Goal: Find specific page/section: Find specific page/section

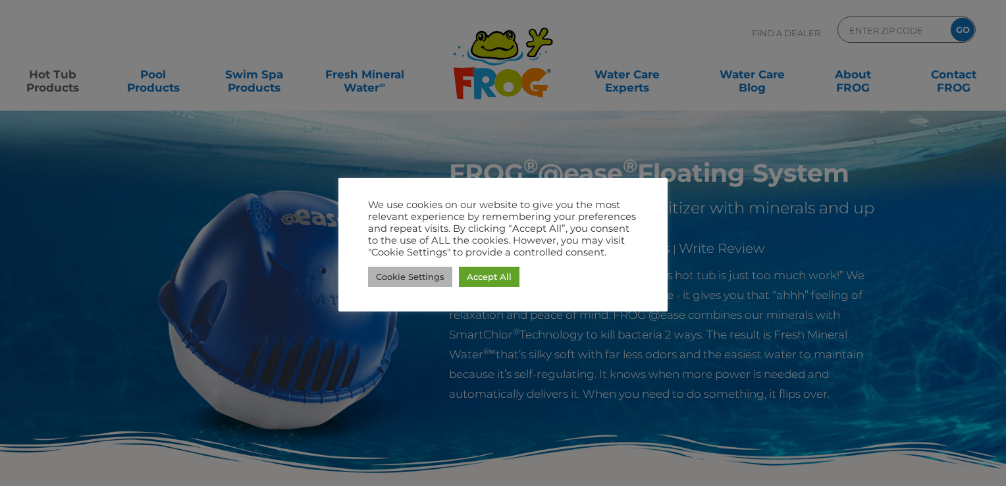
click at [420, 278] on link "Cookie Settings" at bounding box center [410, 277] width 84 height 20
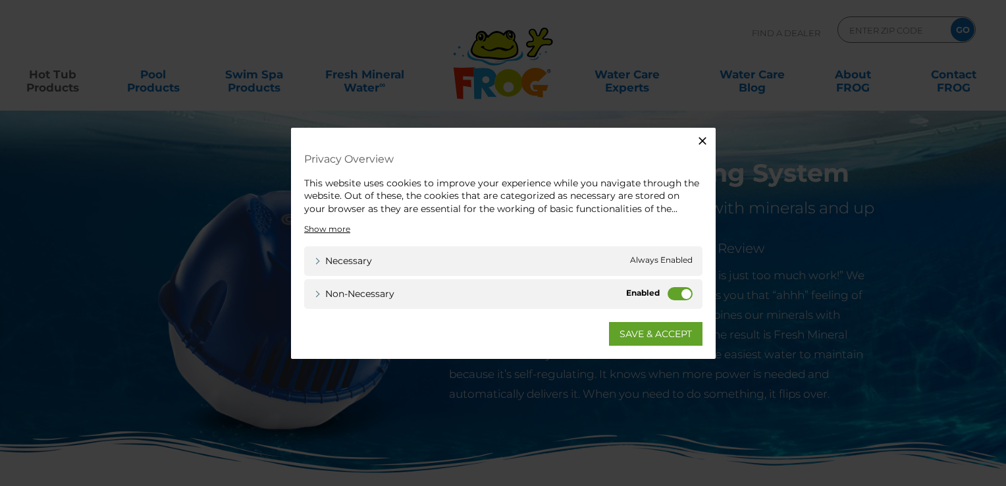
click at [686, 296] on label "Non-necessary" at bounding box center [680, 293] width 25 height 13
click at [0, 0] on input "Non-necessary" at bounding box center [0, 0] width 0 height 0
click at [663, 331] on link "SAVE & ACCEPT" at bounding box center [656, 334] width 94 height 24
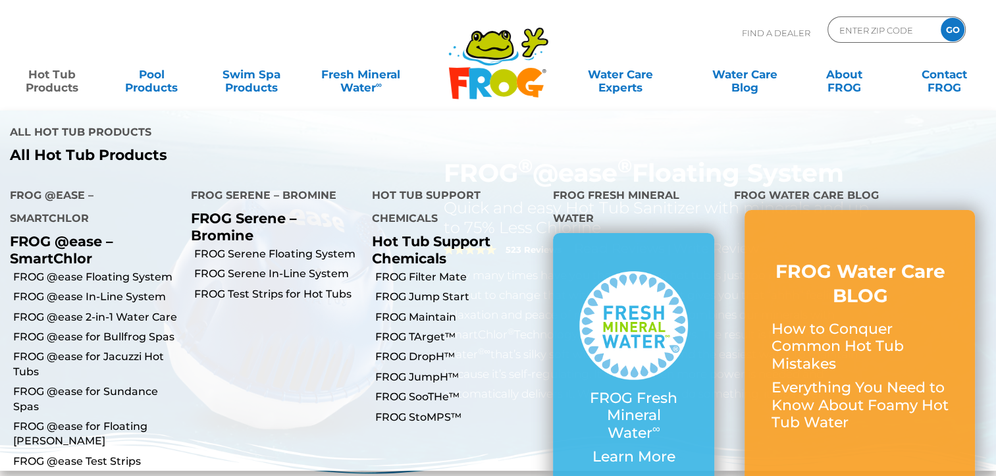
click at [66, 88] on link "Hot Tub Products" at bounding box center [52, 74] width 78 height 26
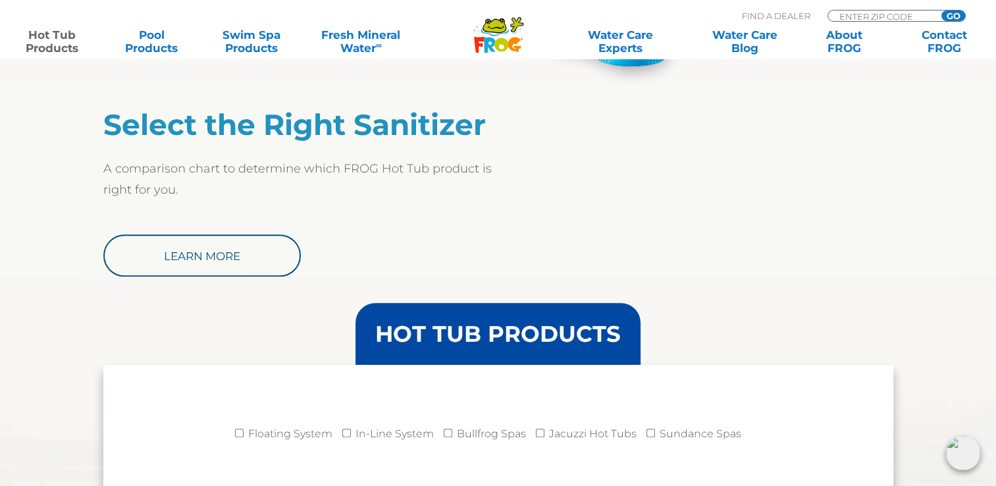
scroll to position [1054, 0]
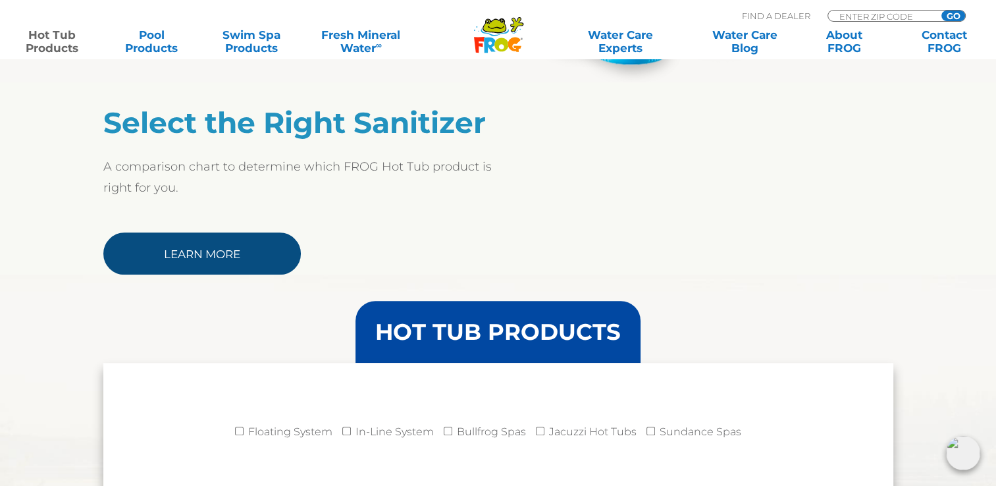
click at [263, 250] on link "Learn More" at bounding box center [202, 253] width 198 height 42
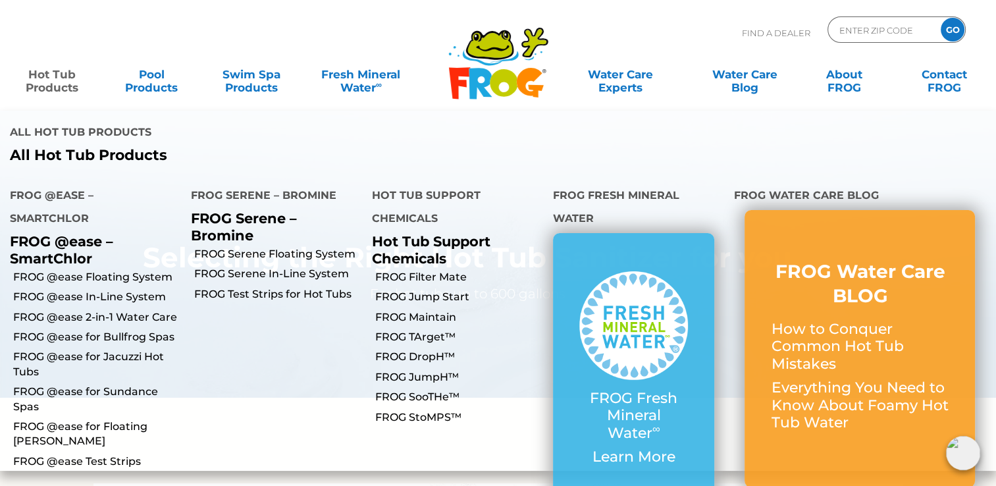
click at [54, 75] on link "Hot Tub Products" at bounding box center [52, 74] width 78 height 26
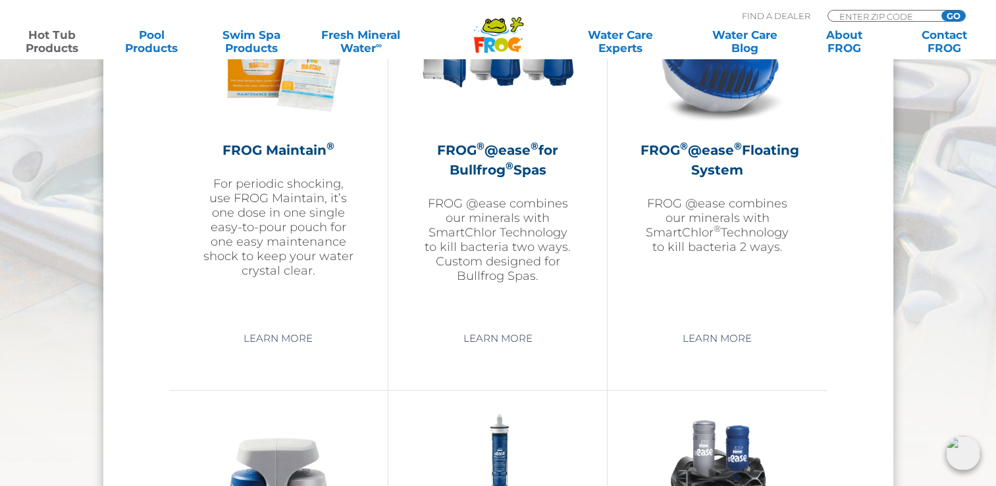
scroll to position [1581, 0]
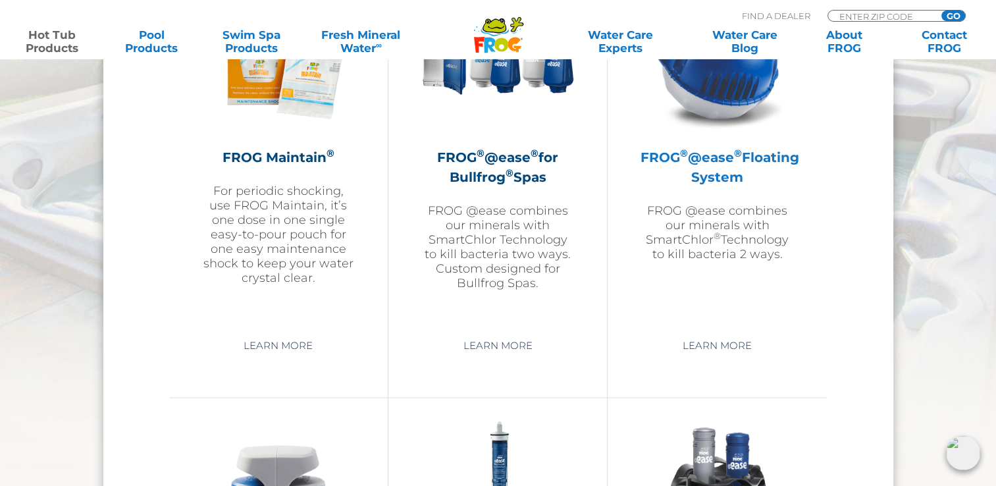
click at [734, 154] on h2 "FROG ® @ease ® Floating System" at bounding box center [717, 168] width 153 height 40
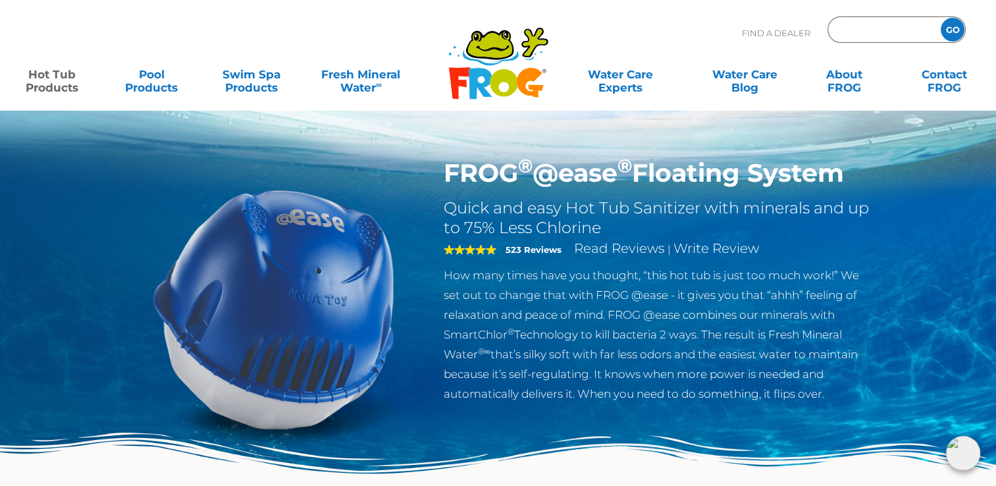
click at [859, 32] on input "Zip Code Form" at bounding box center [882, 29] width 89 height 19
type input "68025"
click at [941, 18] on input "GO" at bounding box center [953, 30] width 24 height 24
click at [953, 28] on input "GO" at bounding box center [953, 30] width 24 height 24
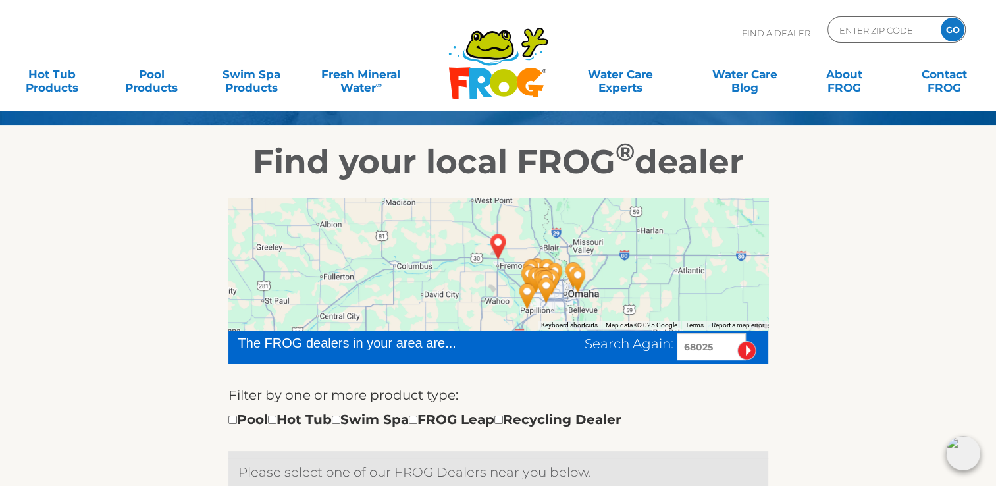
scroll to position [198, 0]
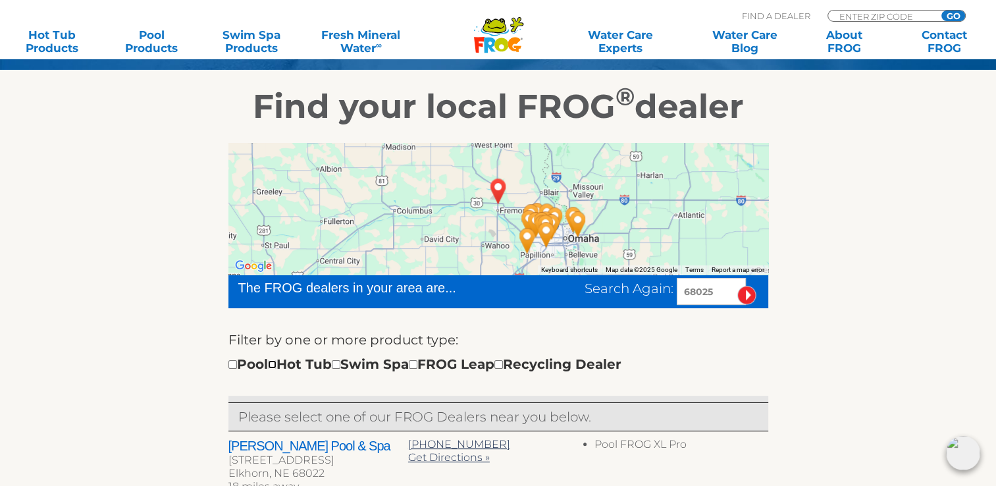
click at [277, 365] on input "checkbox" at bounding box center [272, 364] width 9 height 9
checkbox input "true"
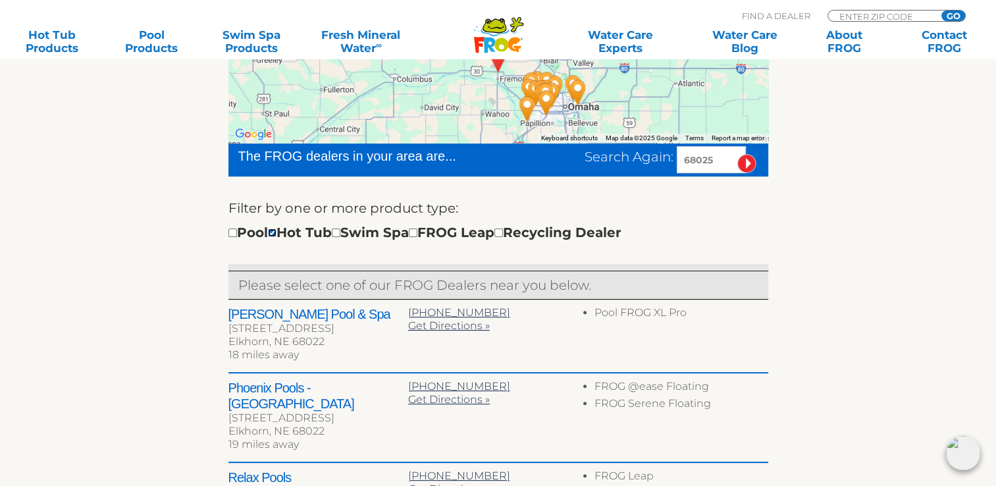
scroll to position [364, 0]
